Goal: Transaction & Acquisition: Purchase product/service

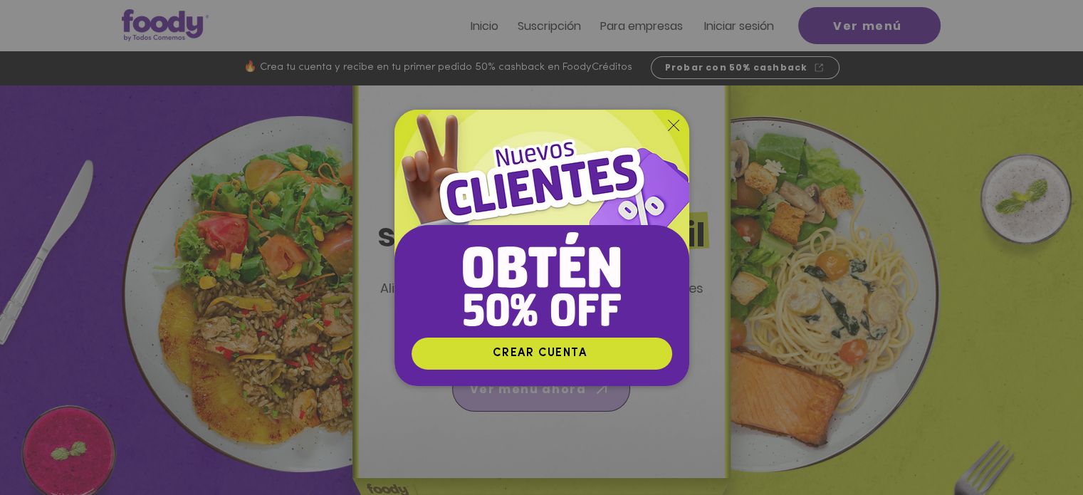
click at [523, 384] on div "Nuevos suscriptores 50% off" at bounding box center [541, 305] width 295 height 161
click at [671, 120] on icon "Volver al sitio" at bounding box center [673, 125] width 11 height 11
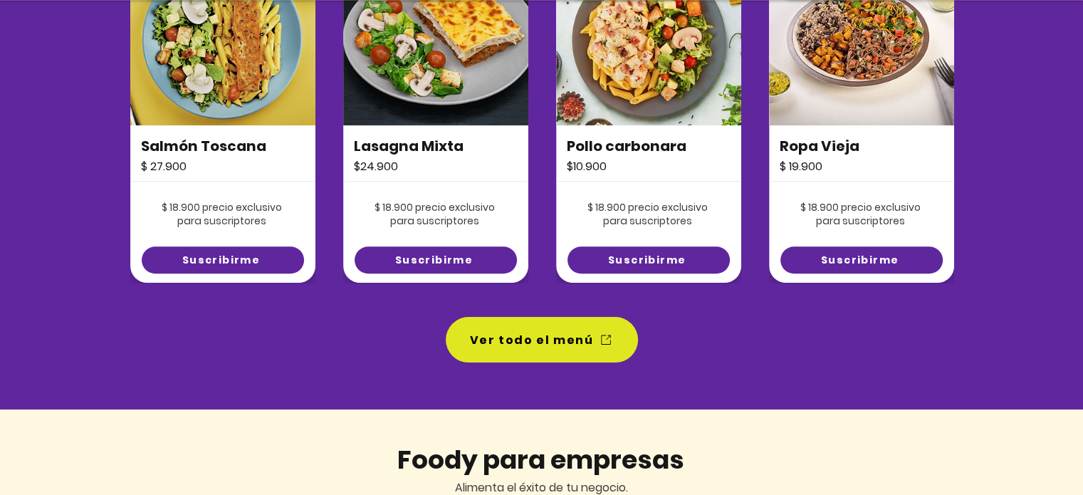
scroll to position [1139, 0]
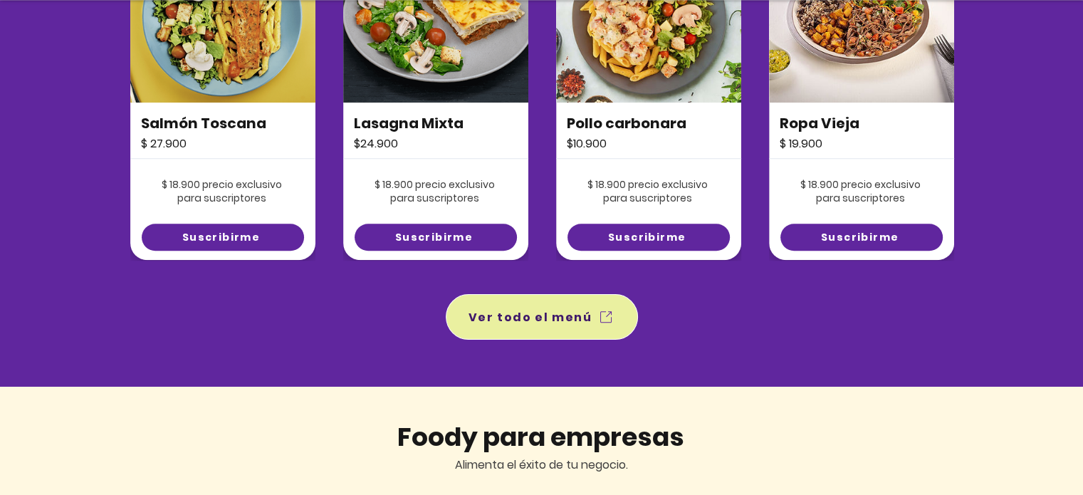
click at [558, 314] on span "Ver todo el menú" at bounding box center [531, 317] width 124 height 18
